Goal: Task Accomplishment & Management: Manage account settings

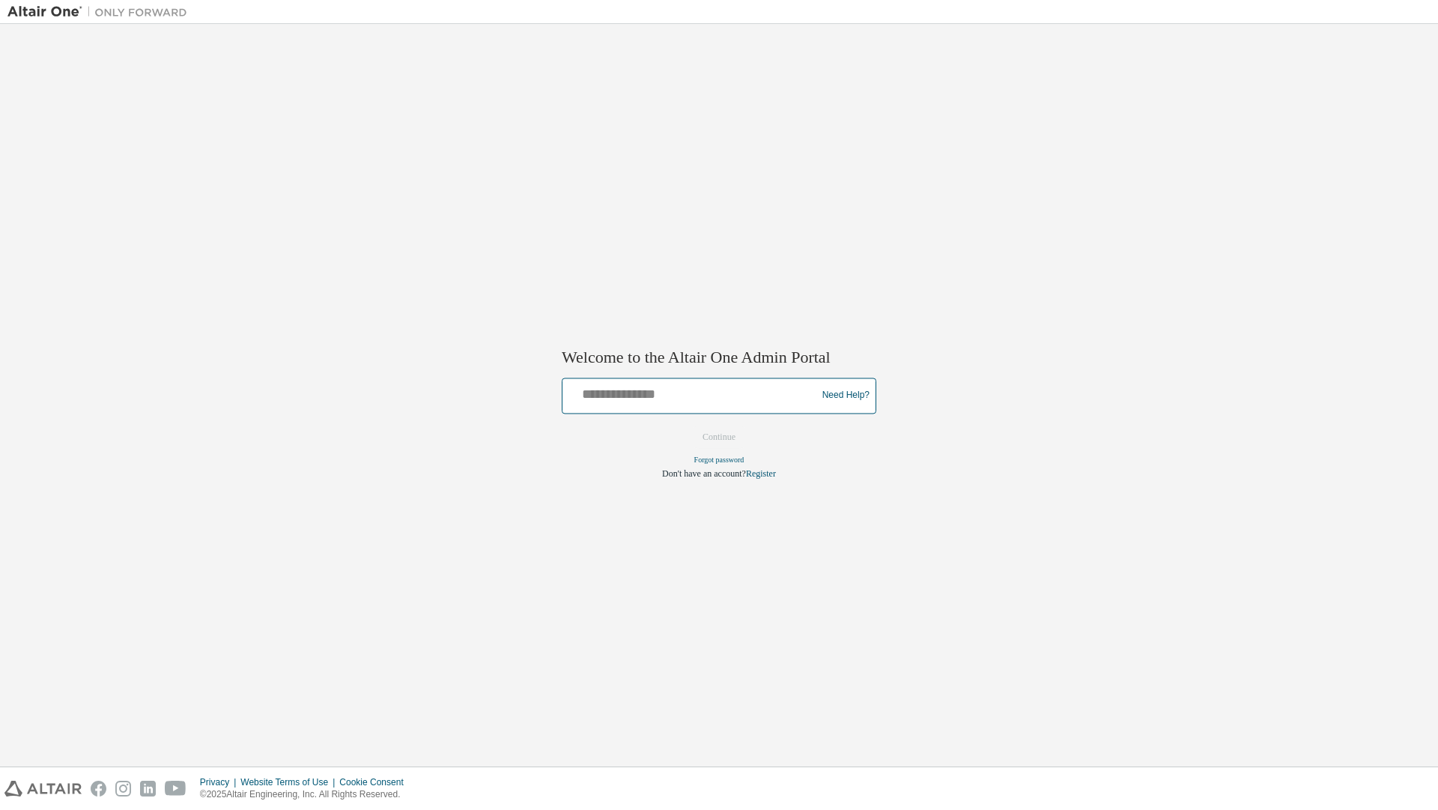
click at [624, 403] on input "text" at bounding box center [692, 392] width 246 height 22
type input "**********"
click at [715, 441] on button "Continue" at bounding box center [719, 436] width 64 height 22
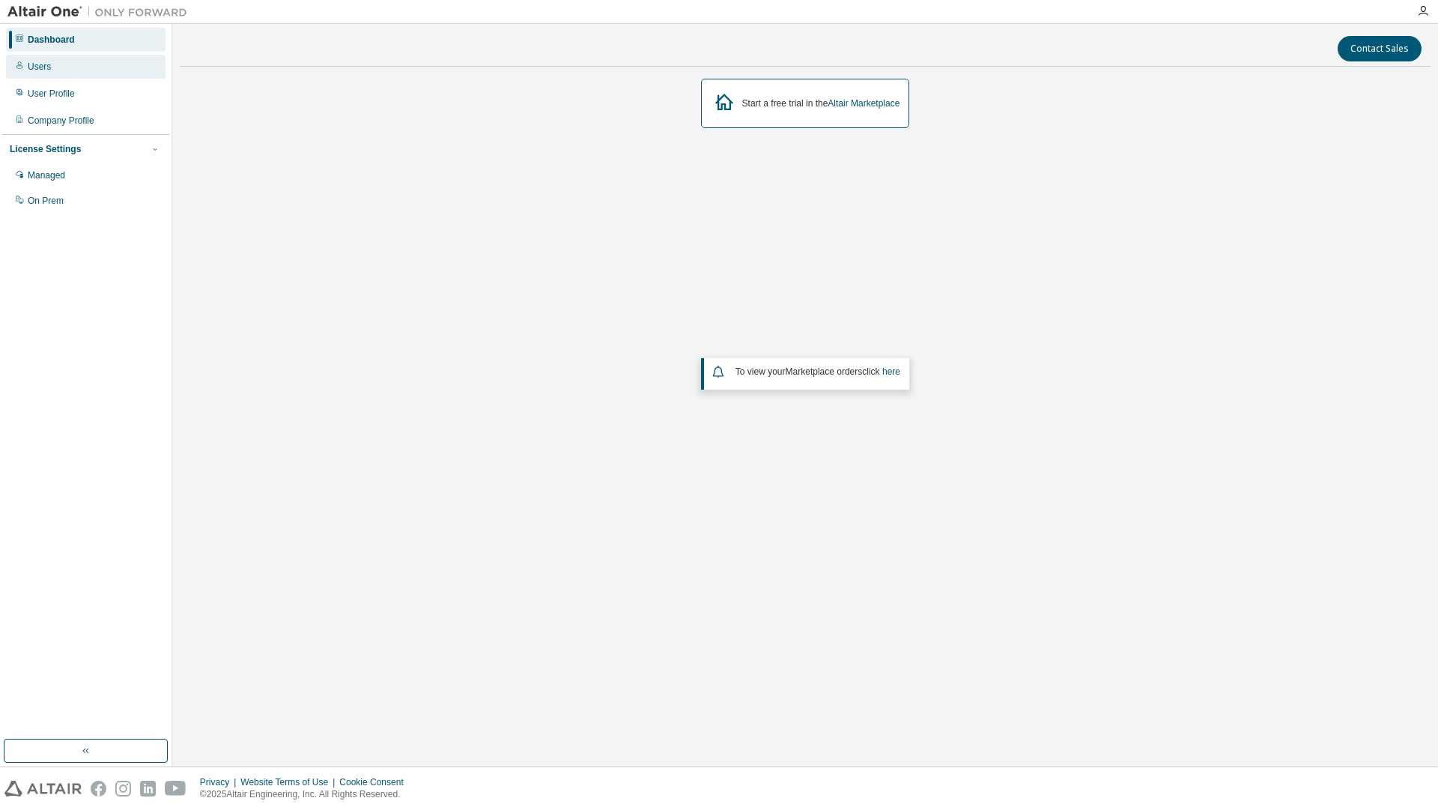
click at [92, 71] on div "Users" at bounding box center [86, 67] width 160 height 24
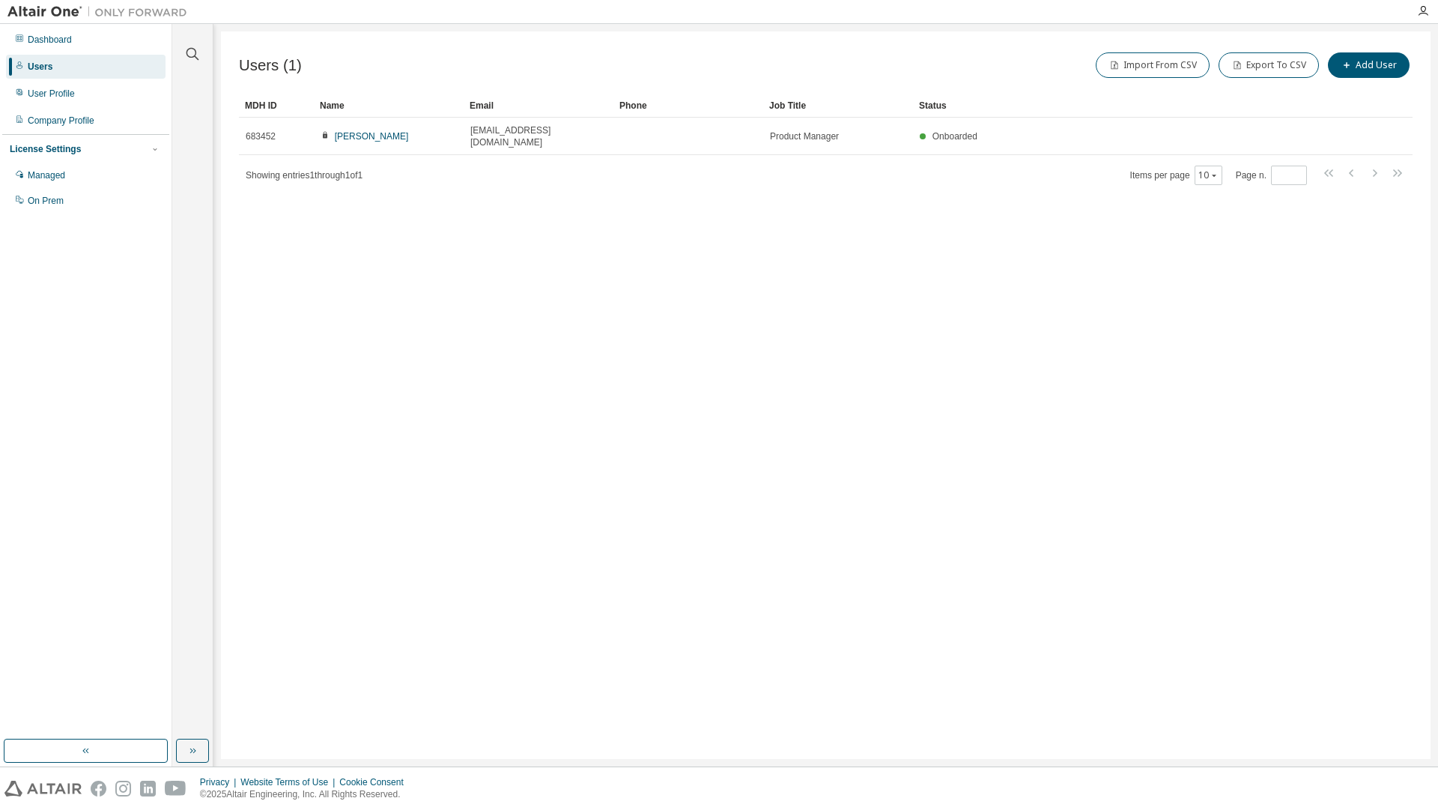
click at [368, 73] on div "Users (1) Import From CSV Export To CSV Add User" at bounding box center [826, 64] width 1174 height 31
click at [193, 54] on icon "button" at bounding box center [193, 54] width 18 height 18
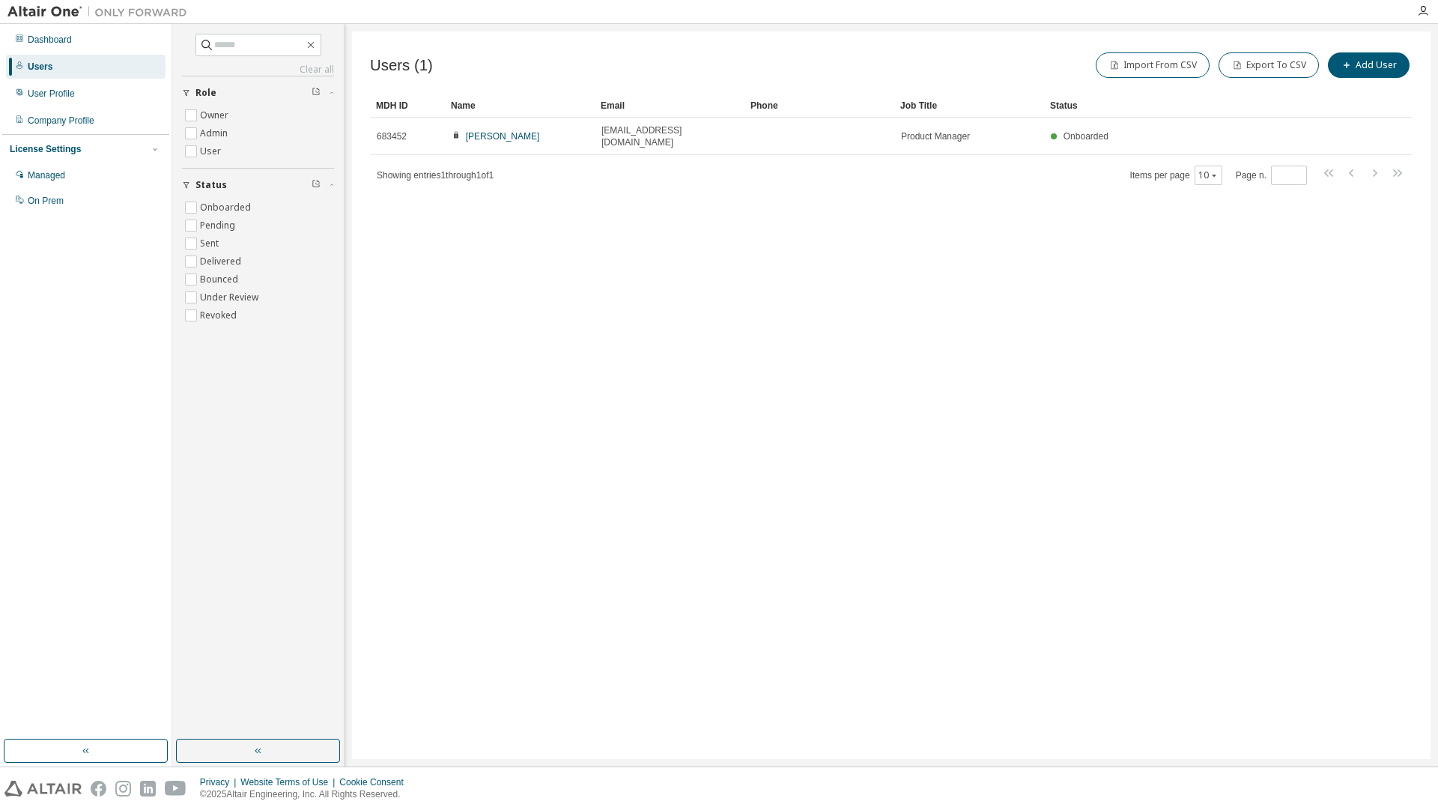
click at [476, 58] on div "Users (1) Import From CSV Export To CSV Add User" at bounding box center [891, 64] width 1043 height 31
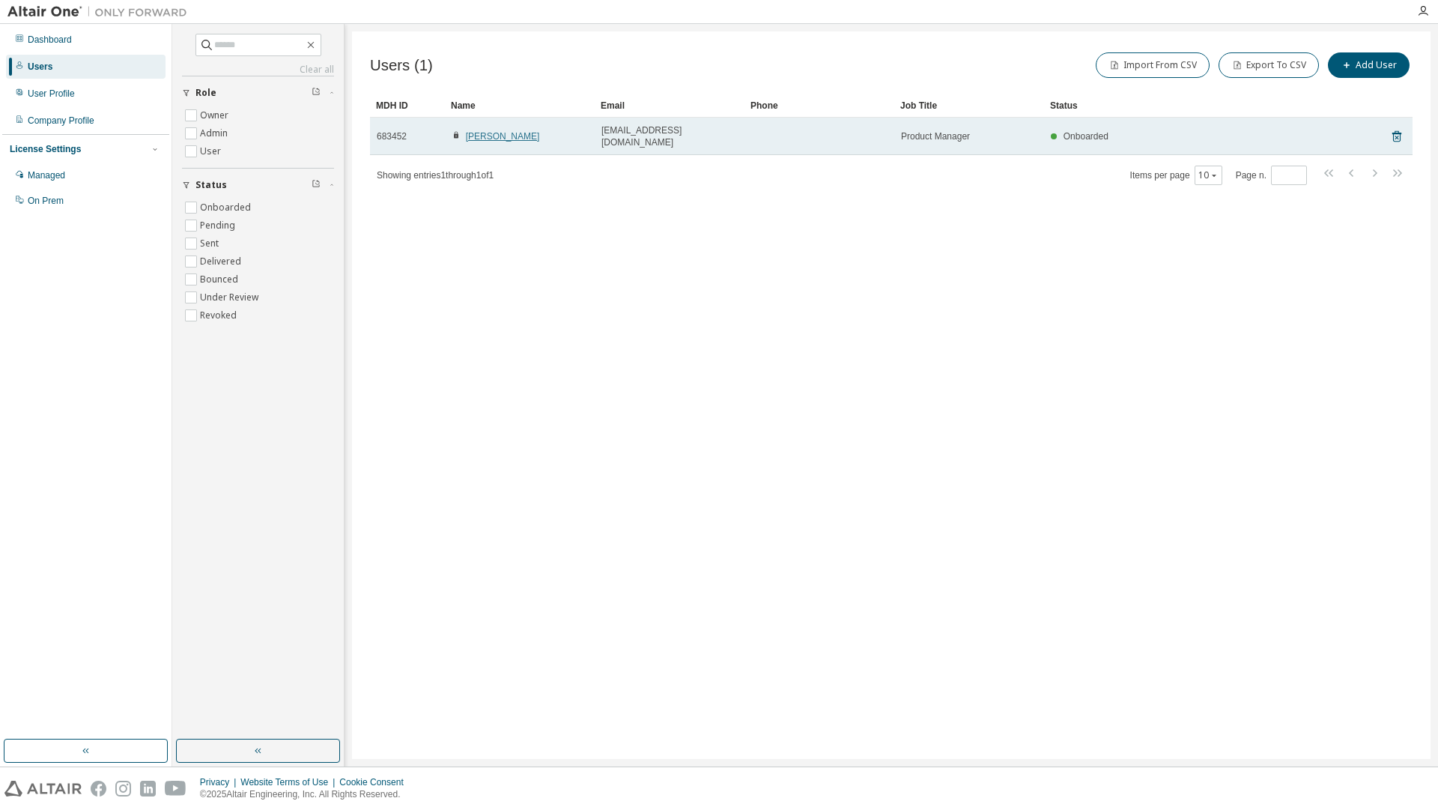
click at [506, 131] on link "[PERSON_NAME]" at bounding box center [503, 136] width 74 height 10
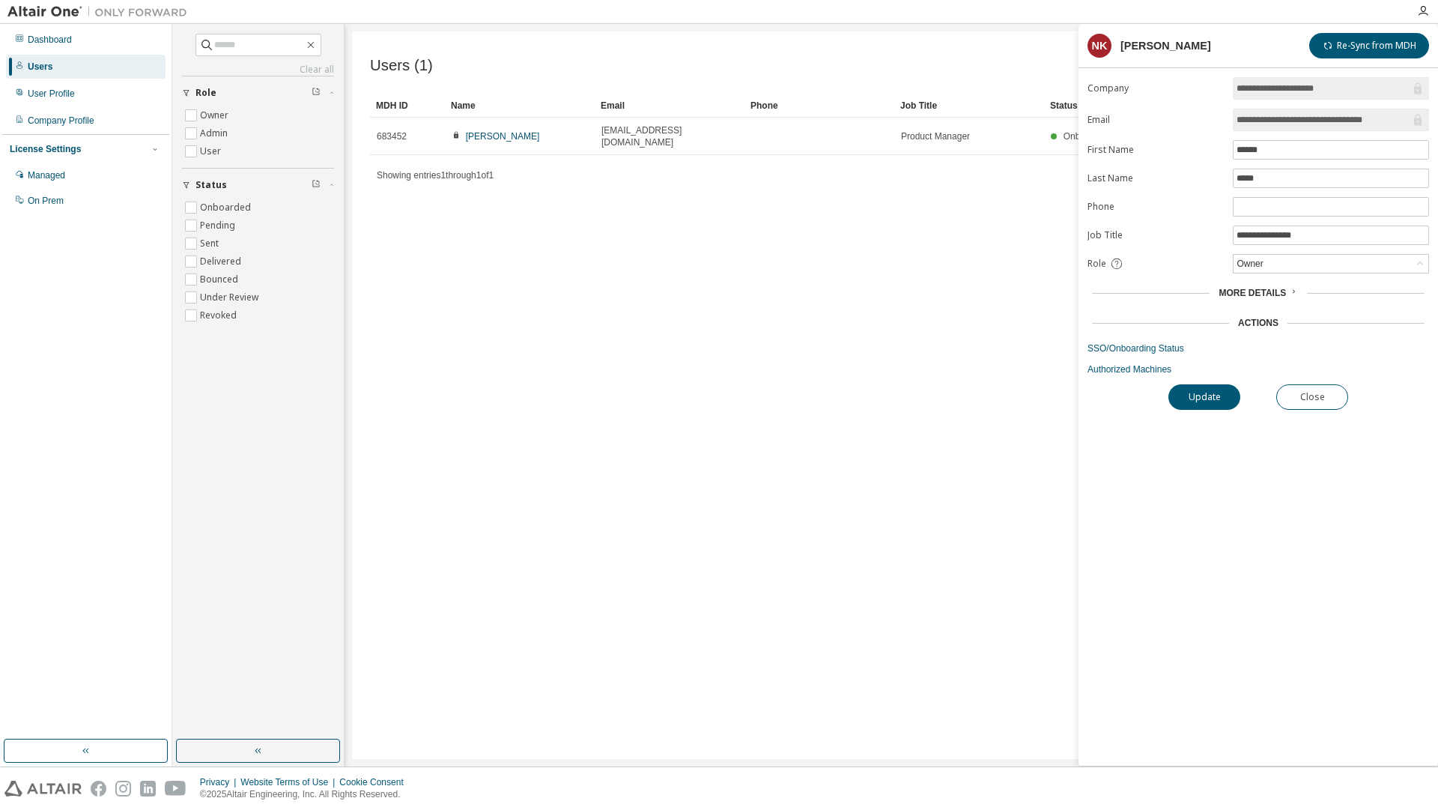
click at [1276, 290] on span "More Details" at bounding box center [1252, 293] width 67 height 10
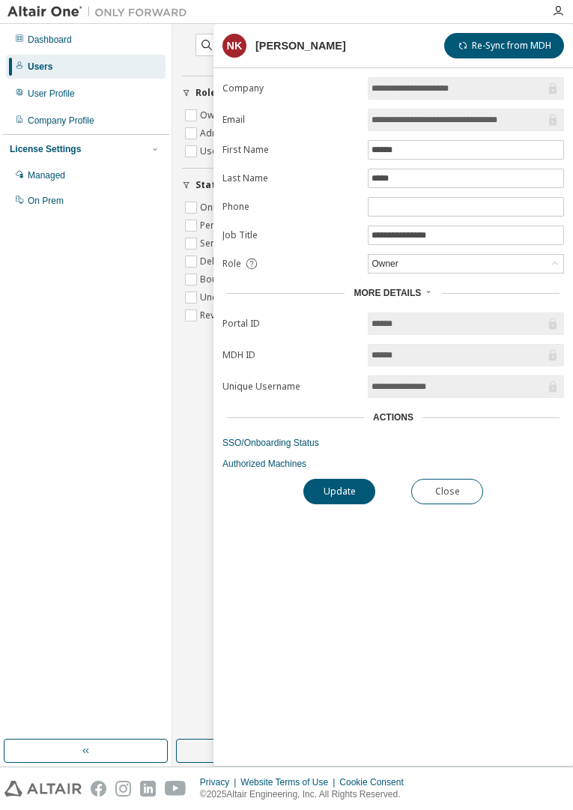
click at [405, 292] on span "More Details" at bounding box center [387, 293] width 67 height 10
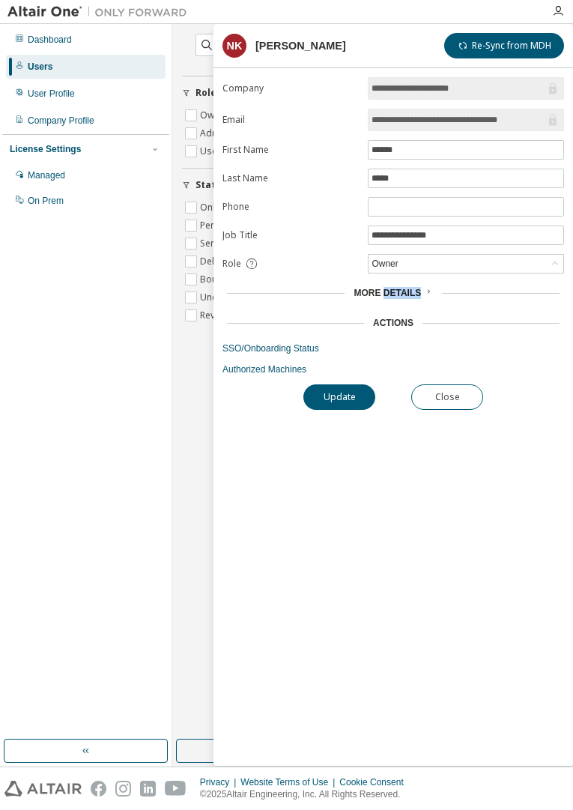
click at [405, 292] on span "More Details" at bounding box center [387, 293] width 67 height 10
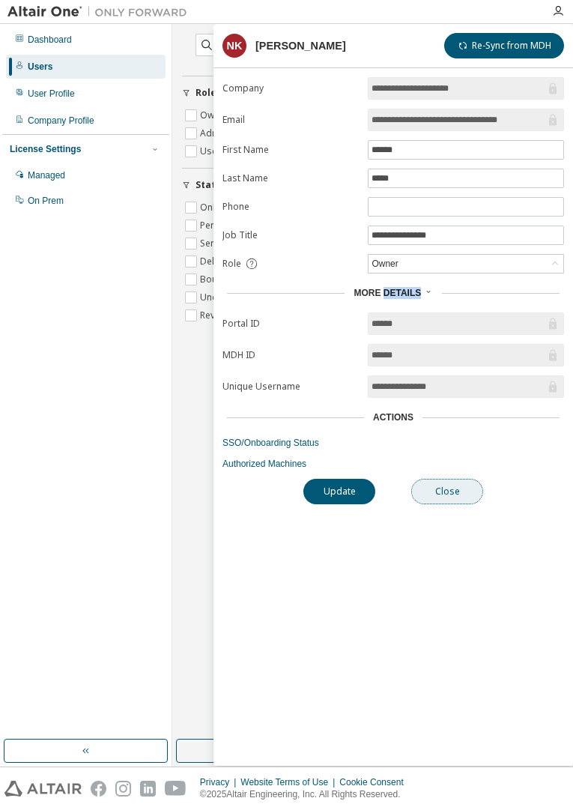
click at [441, 497] on button "Close" at bounding box center [447, 491] width 72 height 25
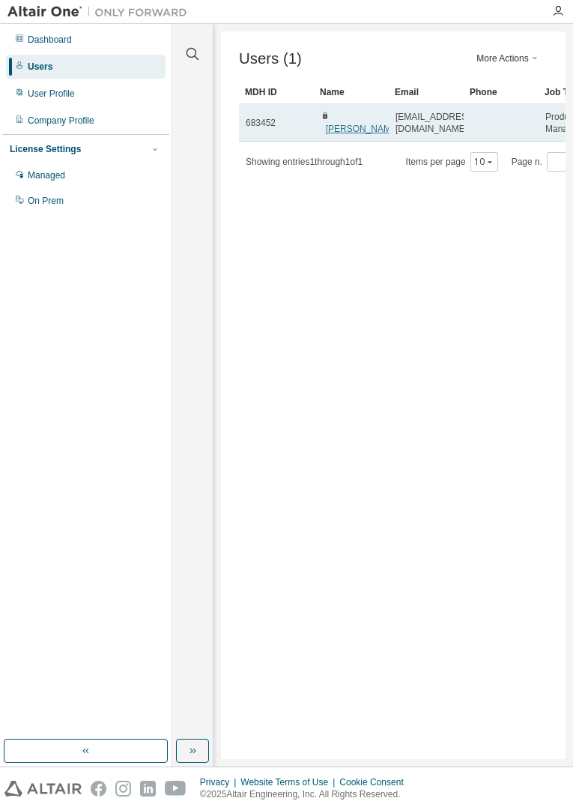
click at [345, 124] on link "[PERSON_NAME]" at bounding box center [363, 129] width 74 height 10
